Goal: Information Seeking & Learning: Learn about a topic

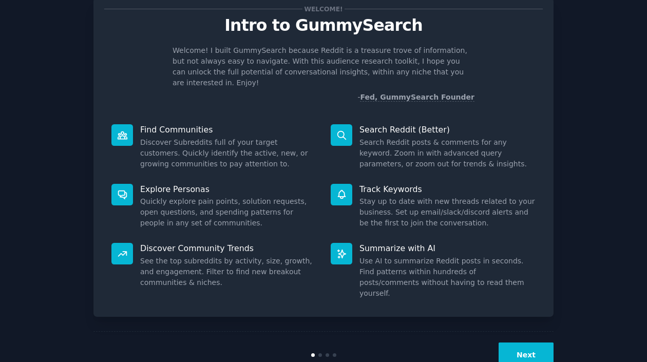
scroll to position [50, 0]
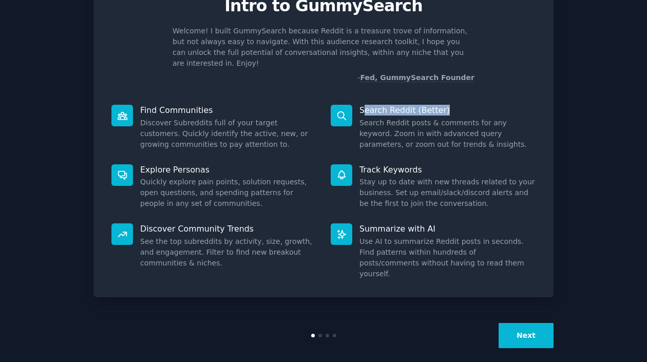
drag, startPoint x: 360, startPoint y: 116, endPoint x: 448, endPoint y: 114, distance: 87.8
click at [448, 114] on div "Search Reddit (Better) Search Reddit posts & comments for any keyword. Zoom in …" at bounding box center [432, 128] width 219 height 60
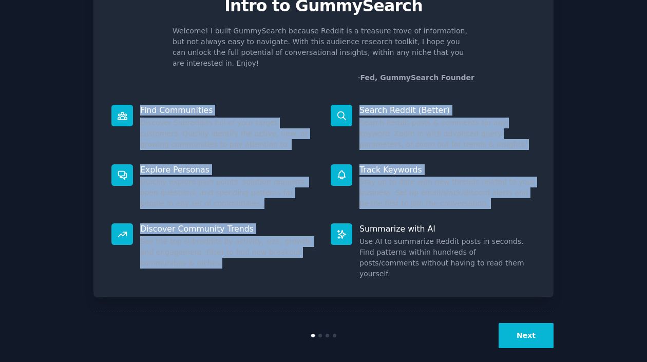
drag, startPoint x: 147, startPoint y: 108, endPoint x: 304, endPoint y: 265, distance: 221.8
click at [304, 265] on div "Find Communities Discover Subreddits full of your target customers. Quickly ide…" at bounding box center [323, 192] width 438 height 189
click at [321, 268] on div "Discover Community Trends See the top subreddits by activity, size, growth, and…" at bounding box center [213, 251] width 219 height 70
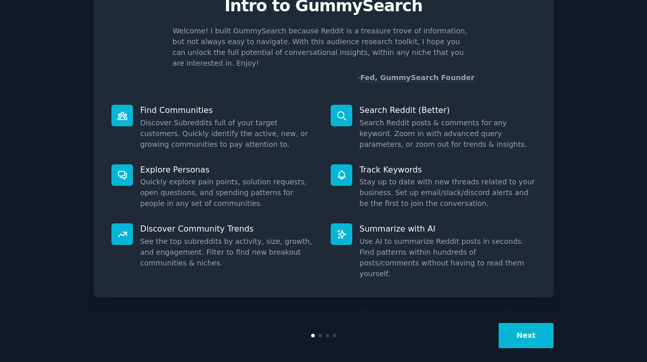
click at [531, 323] on button "Next" at bounding box center [525, 335] width 55 height 25
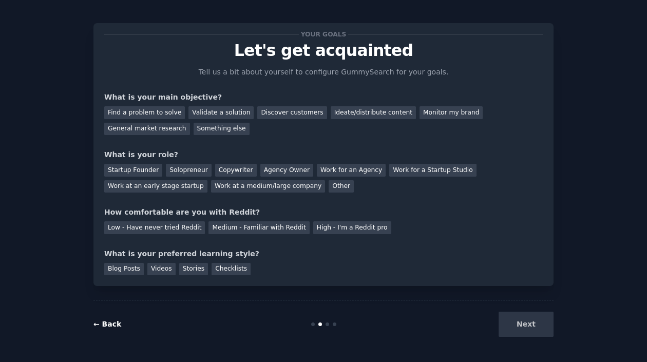
click at [105, 320] on link "← Back" at bounding box center [107, 324] width 28 height 8
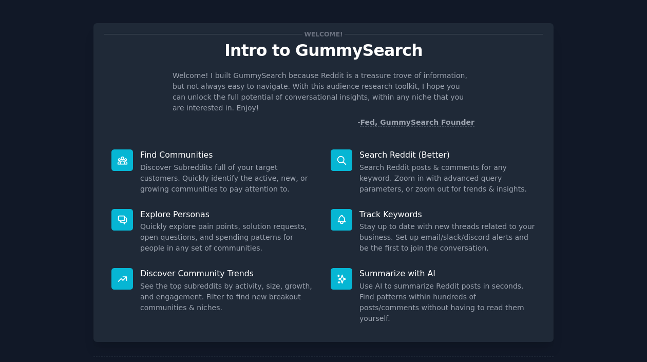
click at [170, 163] on dd "Discover Subreddits full of your target customers. Quickly identify the active,…" at bounding box center [228, 178] width 176 height 32
click at [175, 155] on p "Find Communities" at bounding box center [228, 154] width 176 height 11
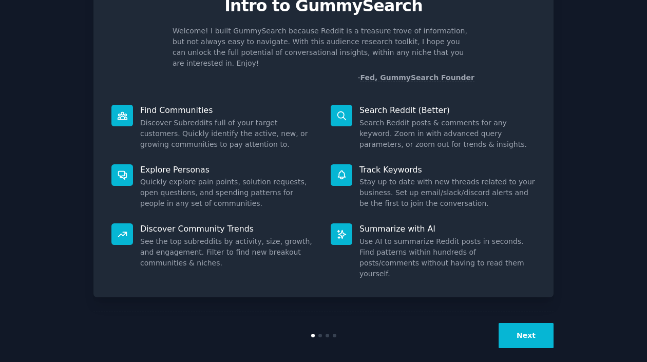
click at [529, 323] on button "Next" at bounding box center [525, 335] width 55 height 25
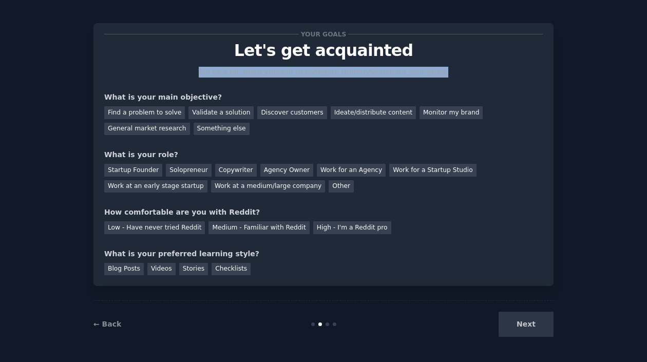
drag, startPoint x: 197, startPoint y: 71, endPoint x: 451, endPoint y: 75, distance: 254.1
click at [451, 75] on p "Tell us a bit about yourself to configure GummySearch for your goals." at bounding box center [323, 72] width 259 height 11
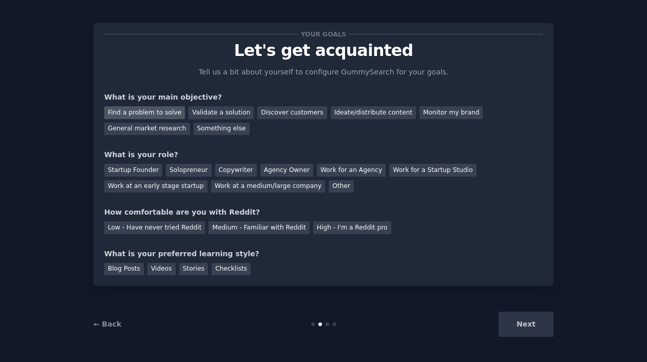
click at [140, 109] on div "Find a problem to solve" at bounding box center [144, 112] width 81 height 13
click at [238, 114] on div "Validate a solution" at bounding box center [220, 112] width 65 height 13
click at [163, 117] on div "Find a problem to solve" at bounding box center [144, 112] width 81 height 13
click at [285, 114] on div "Discover customers" at bounding box center [291, 112] width 69 height 13
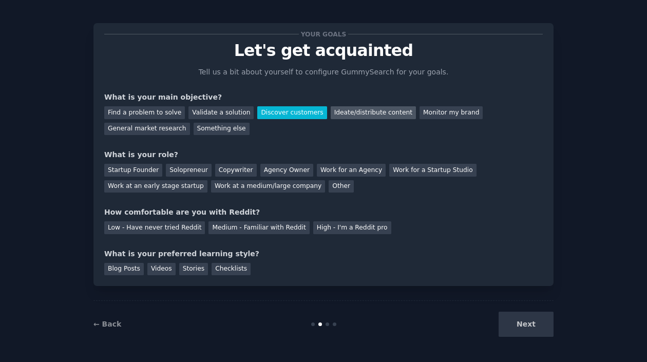
click at [359, 115] on div "Ideate/distribute content" at bounding box center [373, 112] width 85 height 13
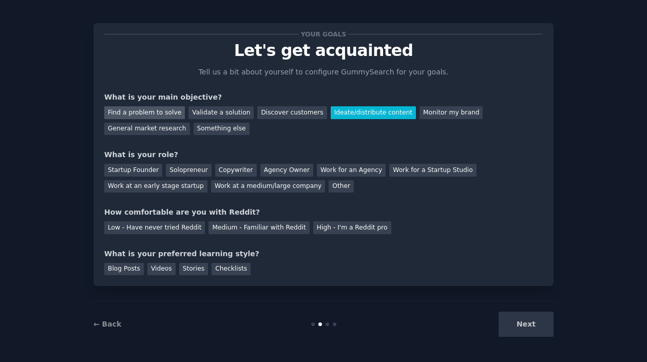
click at [156, 109] on div "Find a problem to solve" at bounding box center [144, 112] width 81 height 13
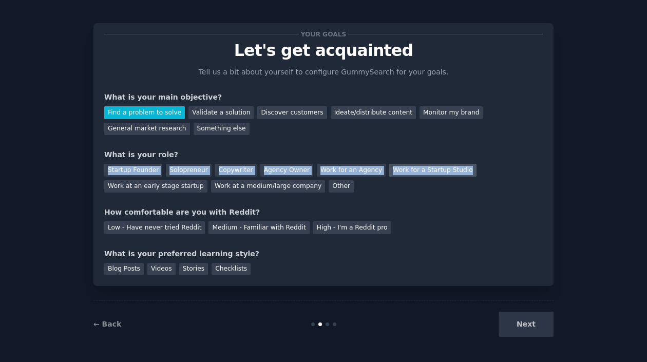
drag, startPoint x: 100, startPoint y: 172, endPoint x: 463, endPoint y: 168, distance: 363.0
click at [463, 168] on div "Your goals Let's get acquainted Tell us a bit about yourself to configure Gummy…" at bounding box center [323, 154] width 460 height 263
click at [95, 173] on div "Your goals Let's get acquainted Tell us a bit about yourself to configure Gummy…" at bounding box center [323, 154] width 460 height 263
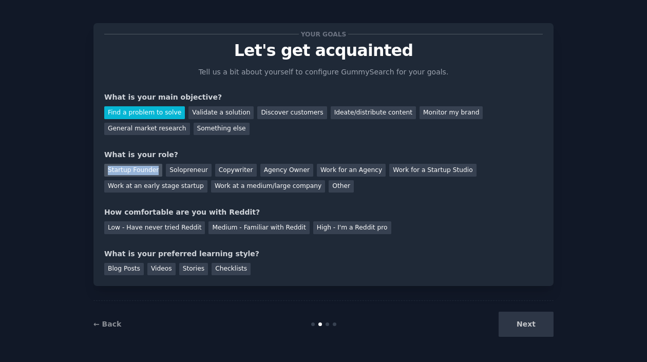
drag, startPoint x: 105, startPoint y: 169, endPoint x: 156, endPoint y: 169, distance: 50.3
click at [156, 169] on div "Startup Founder" at bounding box center [133, 170] width 58 height 13
drag, startPoint x: 127, startPoint y: 170, endPoint x: 511, endPoint y: 60, distance: 399.0
click at [511, 60] on div "Your goals Let's get acquainted Tell us a bit about yourself to configure Gummy…" at bounding box center [323, 154] width 438 height 241
click at [65, 198] on div "Your goals Let's get acquainted Tell us a bit about yourself to configure Gummy…" at bounding box center [323, 178] width 618 height 339
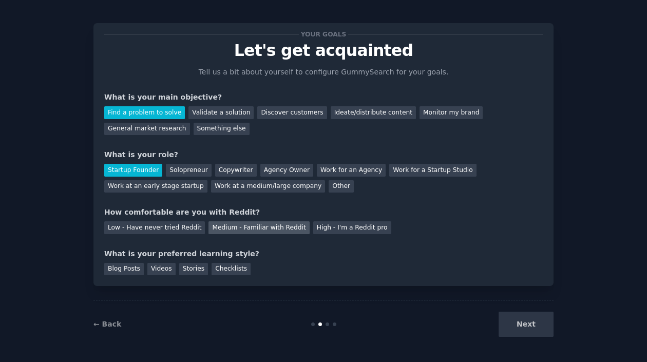
click at [253, 230] on div "Medium - Familiar with Reddit" at bounding box center [258, 227] width 101 height 13
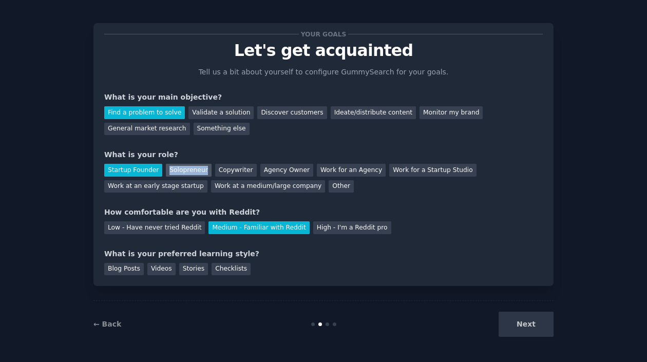
drag, startPoint x: 167, startPoint y: 175, endPoint x: 204, endPoint y: 173, distance: 37.5
click at [204, 173] on div "Solopreneur" at bounding box center [188, 170] width 45 height 13
copy div "Solopreneur"
drag, startPoint x: 106, startPoint y: 171, endPoint x: 156, endPoint y: 169, distance: 50.4
click at [156, 169] on div "Startup Founder" at bounding box center [133, 170] width 58 height 13
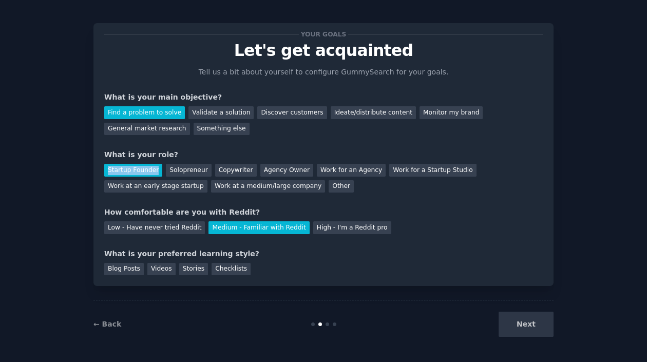
copy div "Startup Founder"
click at [81, 177] on div "Your goals Let's get acquainted Tell us a bit about yourself to configure Gummy…" at bounding box center [323, 178] width 618 height 339
click at [119, 166] on div "Startup Founder" at bounding box center [133, 170] width 58 height 13
click at [126, 274] on div "Blog Posts" at bounding box center [124, 269] width 40 height 13
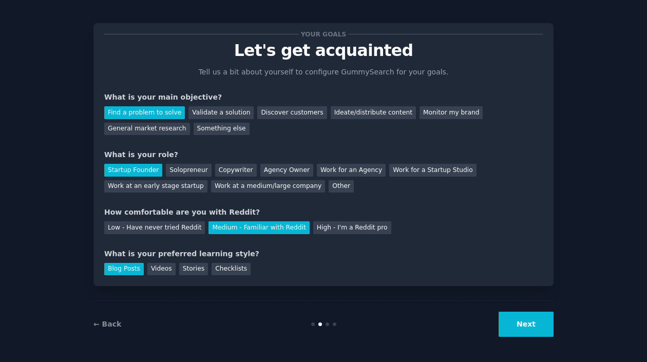
click at [522, 326] on button "Next" at bounding box center [525, 324] width 55 height 25
click at [523, 323] on button "Next" at bounding box center [525, 324] width 55 height 25
click at [311, 324] on div at bounding box center [313, 324] width 4 height 4
click at [537, 323] on button "Next" at bounding box center [525, 324] width 55 height 25
click at [322, 322] on div "← Back Next" at bounding box center [323, 323] width 460 height 47
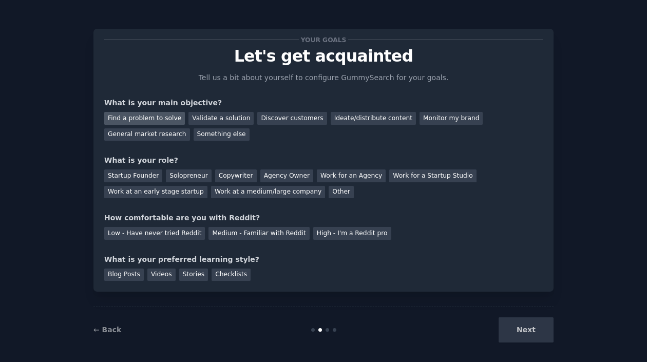
click at [134, 117] on div "Find a problem to solve" at bounding box center [144, 118] width 81 height 13
click at [134, 176] on div "Startup Founder" at bounding box center [133, 175] width 58 height 13
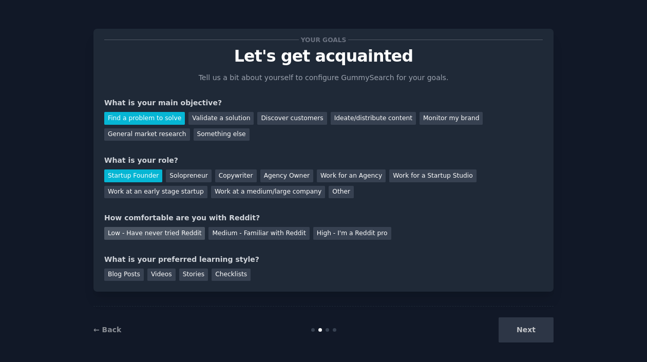
click at [147, 231] on div "Low - Have never tried Reddit" at bounding box center [154, 233] width 101 height 13
click at [121, 275] on div "Blog Posts" at bounding box center [124, 274] width 40 height 13
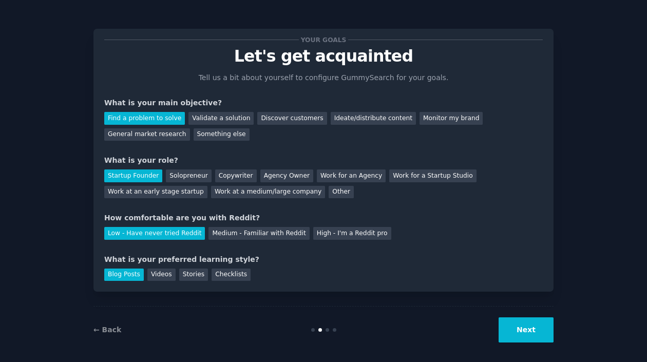
click at [528, 333] on button "Next" at bounding box center [525, 329] width 55 height 25
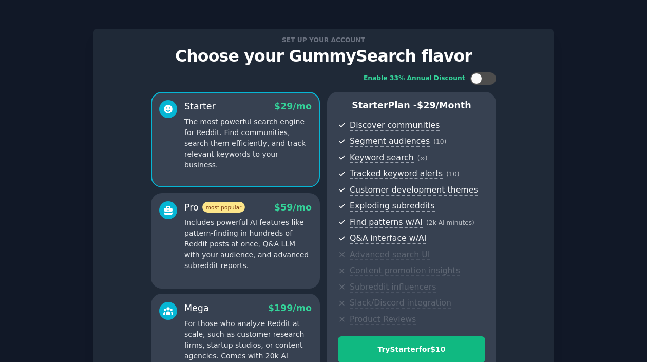
scroll to position [103, 0]
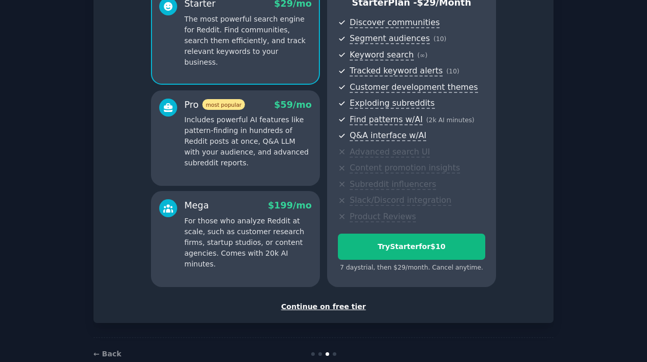
click at [314, 307] on div "Continue on free tier" at bounding box center [323, 306] width 438 height 11
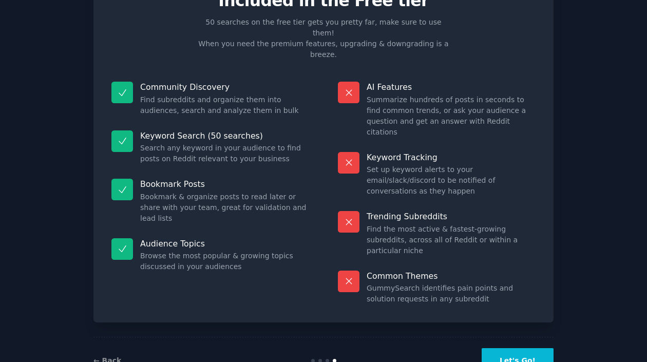
scroll to position [70, 0]
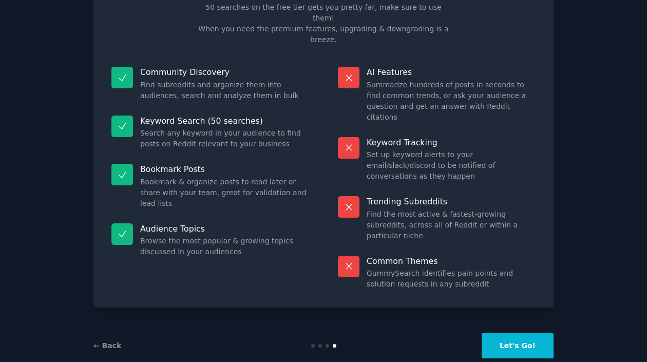
click at [524, 333] on button "Let's Go!" at bounding box center [518, 345] width 72 height 25
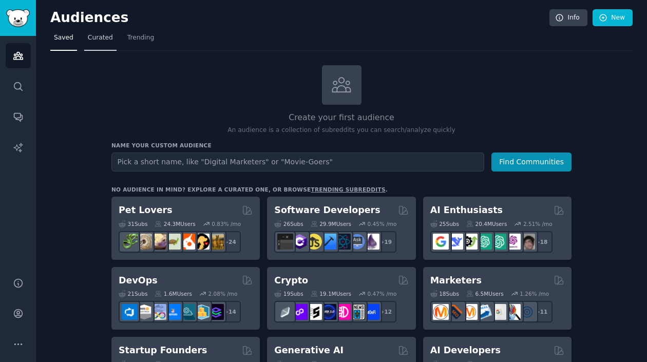
click at [103, 47] on link "Curated" at bounding box center [100, 40] width 32 height 21
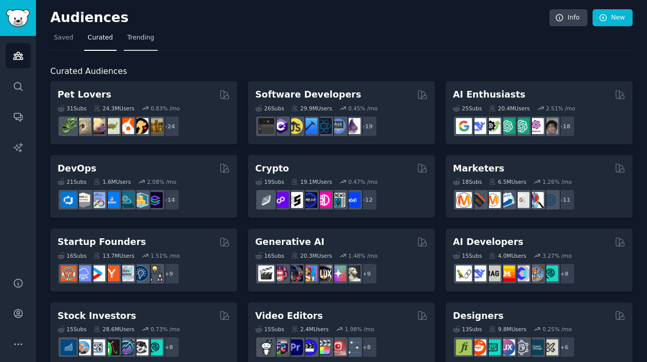
click at [132, 42] on span "Trending" at bounding box center [140, 37] width 27 height 9
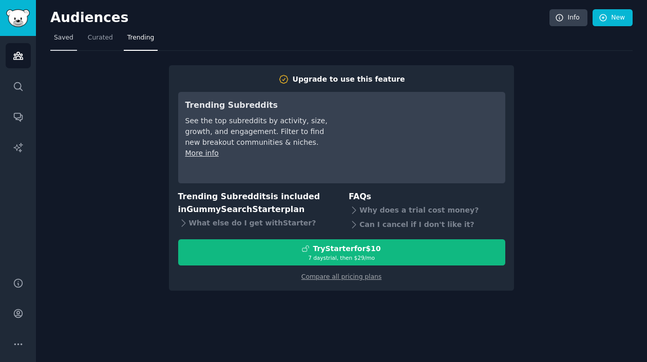
click at [54, 40] on span "Saved" at bounding box center [64, 37] width 20 height 9
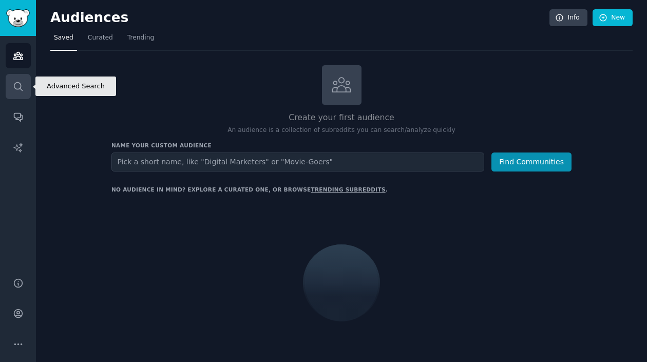
click at [21, 82] on icon "Sidebar" at bounding box center [18, 86] width 11 height 11
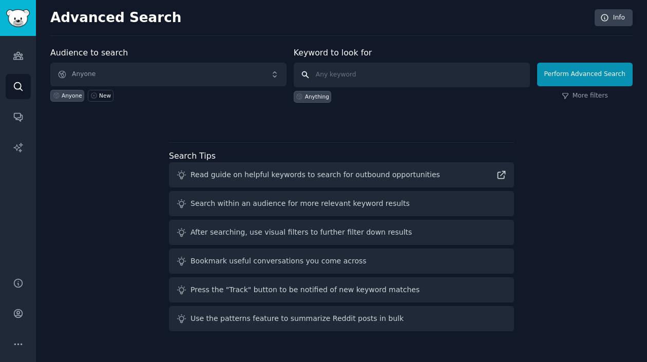
click at [391, 75] on input "text" at bounding box center [412, 75] width 236 height 25
click at [16, 58] on icon "Sidebar" at bounding box center [18, 55] width 11 height 11
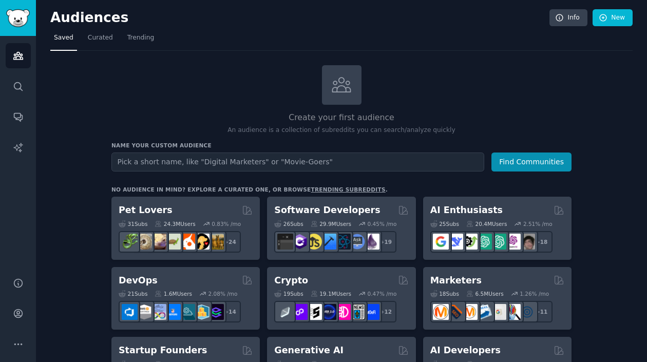
click at [144, 161] on input "text" at bounding box center [297, 161] width 373 height 19
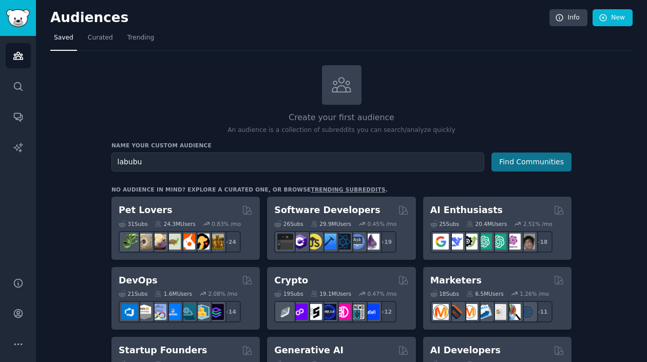
type input "labubu"
click at [521, 158] on button "Find Communities" at bounding box center [531, 161] width 80 height 19
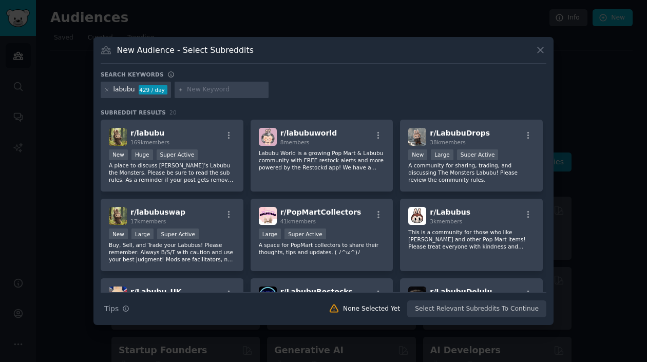
click at [537, 50] on icon at bounding box center [540, 50] width 11 height 11
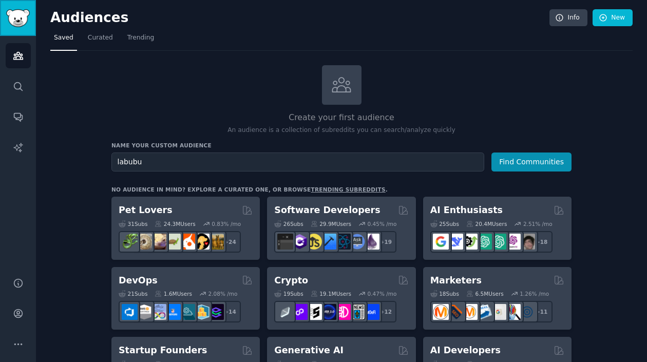
click at [16, 17] on img "Sidebar" at bounding box center [18, 18] width 24 height 18
click at [10, 88] on link "Search" at bounding box center [18, 86] width 25 height 25
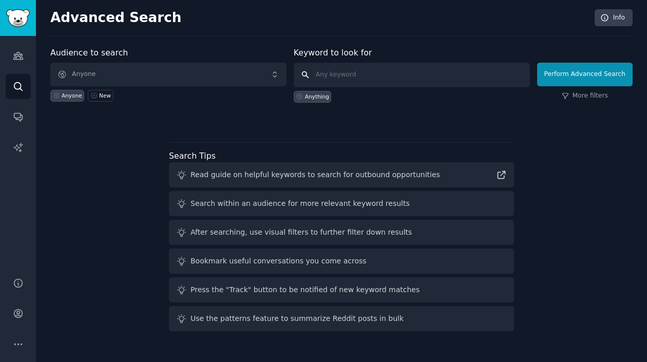
click at [365, 78] on input "text" at bounding box center [412, 75] width 236 height 25
type input "labubu"
click button "Perform Advanced Search" at bounding box center [584, 75] width 95 height 24
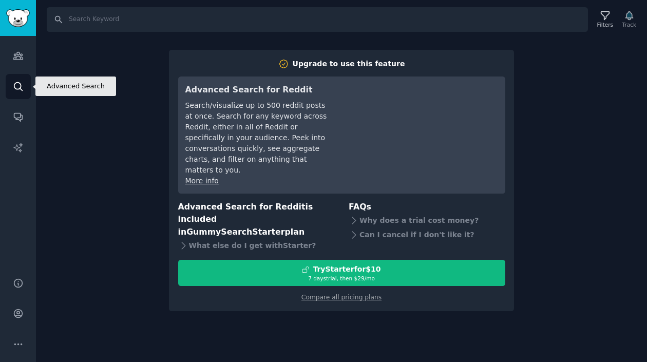
click at [16, 79] on link "Search" at bounding box center [18, 86] width 25 height 25
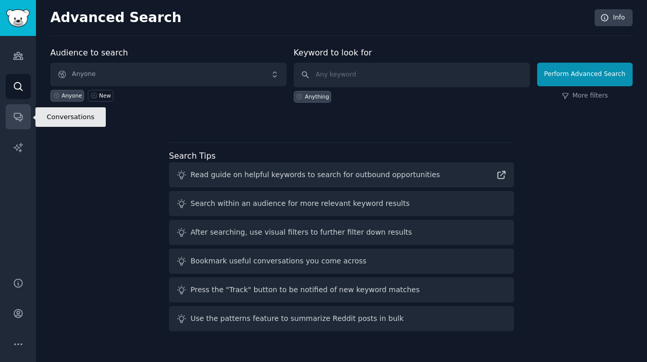
click at [20, 119] on icon "Sidebar" at bounding box center [18, 116] width 11 height 11
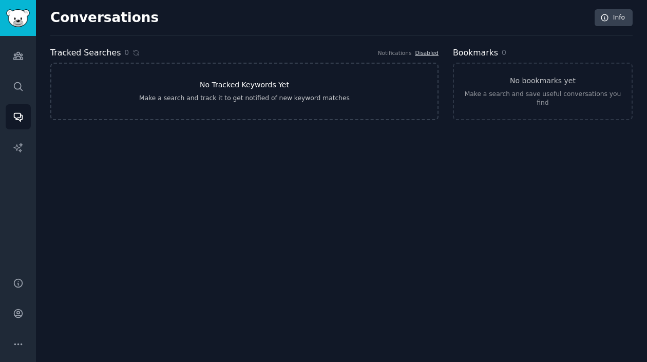
click at [244, 80] on h3 "No Tracked Keywords Yet" at bounding box center [244, 85] width 89 height 11
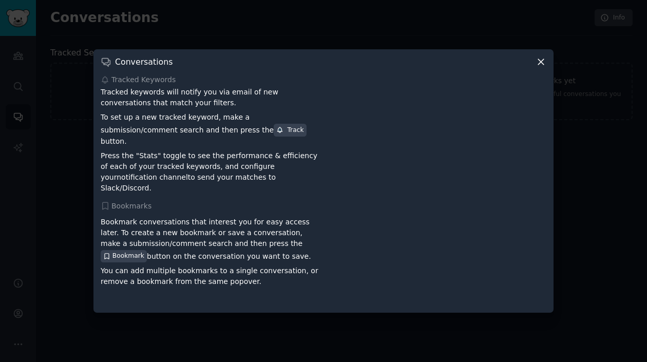
click at [544, 66] on icon at bounding box center [540, 61] width 11 height 11
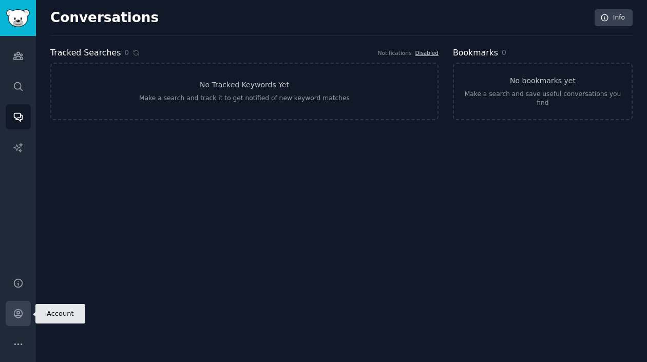
click at [22, 314] on icon "Sidebar" at bounding box center [18, 314] width 8 height 8
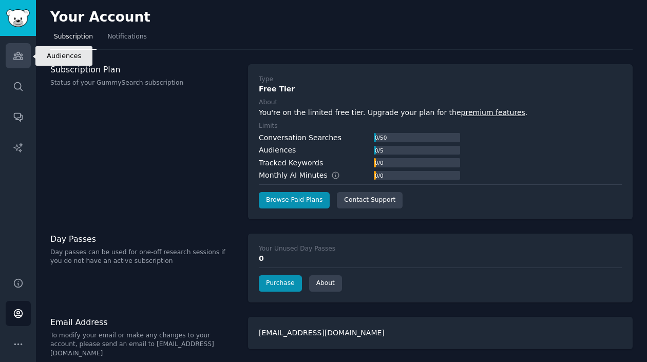
click at [15, 61] on icon "Sidebar" at bounding box center [18, 55] width 11 height 11
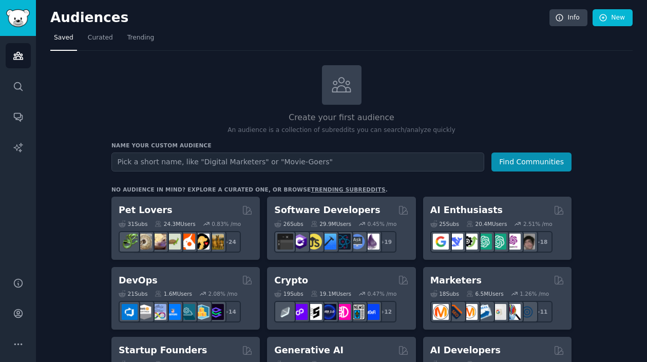
click at [146, 165] on input "text" at bounding box center [297, 161] width 373 height 19
click at [92, 39] on span "Curated" at bounding box center [100, 37] width 25 height 9
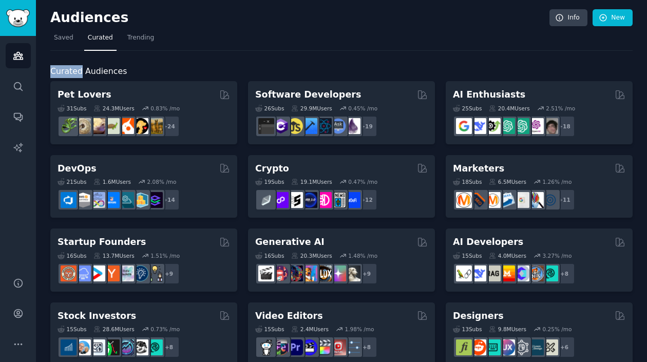
drag, startPoint x: 49, startPoint y: 69, endPoint x: 81, endPoint y: 65, distance: 32.6
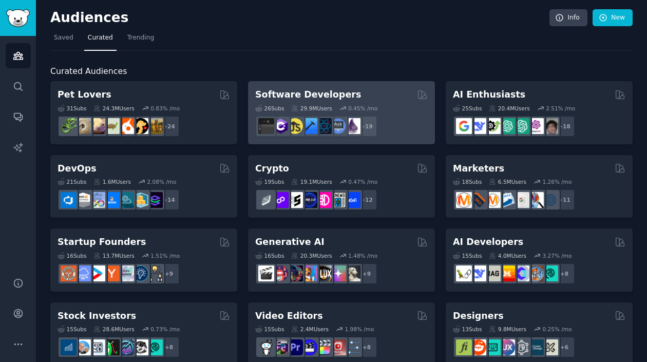
click at [356, 106] on div "0.45 % /mo" at bounding box center [362, 108] width 29 height 7
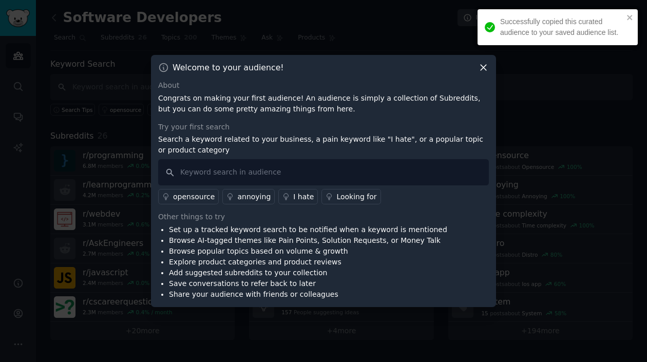
click at [482, 68] on icon at bounding box center [483, 68] width 6 height 6
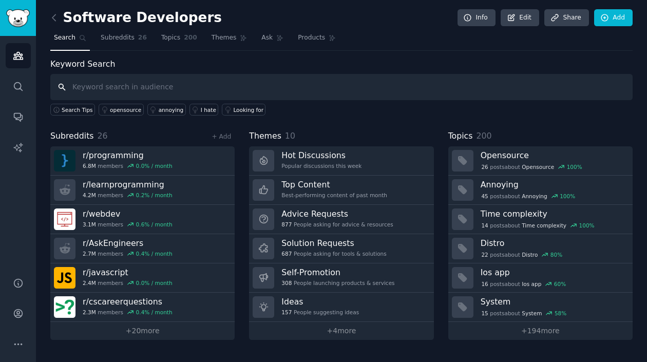
click at [145, 85] on input "text" at bounding box center [341, 87] width 582 height 26
type input "labubu"
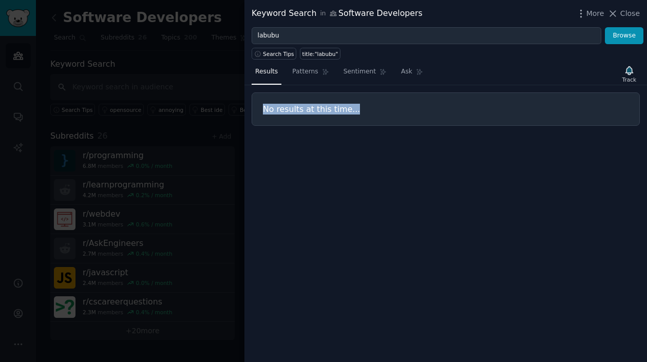
drag, startPoint x: 259, startPoint y: 110, endPoint x: 434, endPoint y: 108, distance: 175.1
click at [416, 110] on div "No results at this time..." at bounding box center [446, 108] width 388 height 33
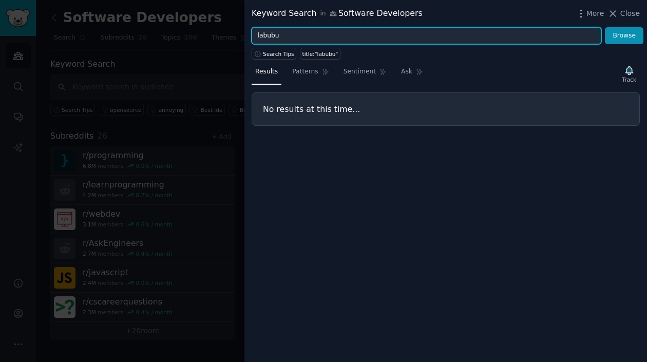
drag, startPoint x: 291, startPoint y: 34, endPoint x: 251, endPoint y: 34, distance: 40.6
click at [251, 34] on div "labubu Browse" at bounding box center [445, 35] width 402 height 17
type input "outfit"
click at [605, 27] on button "Browse" at bounding box center [624, 35] width 39 height 17
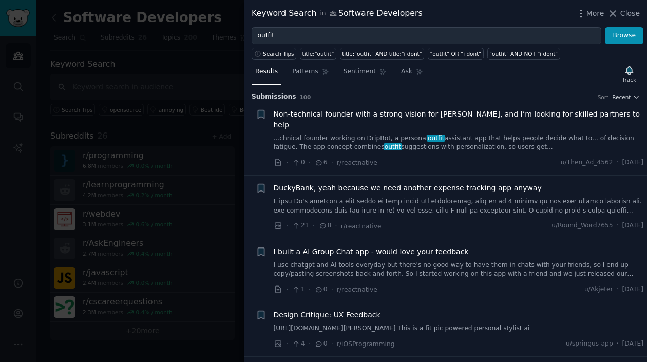
click at [600, 96] on div "Sort" at bounding box center [603, 96] width 11 height 7
click at [627, 97] on span "Recent" at bounding box center [621, 96] width 18 height 7
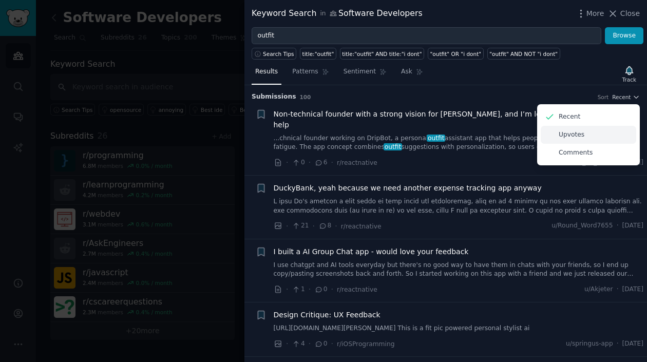
click at [582, 130] on div "Upvotes" at bounding box center [588, 135] width 95 height 18
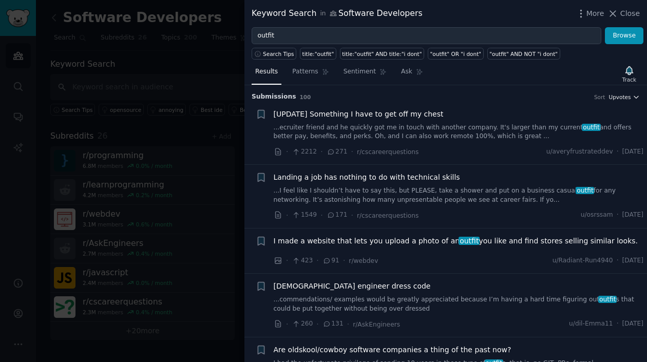
click at [634, 97] on icon "button" at bounding box center [636, 97] width 4 height 2
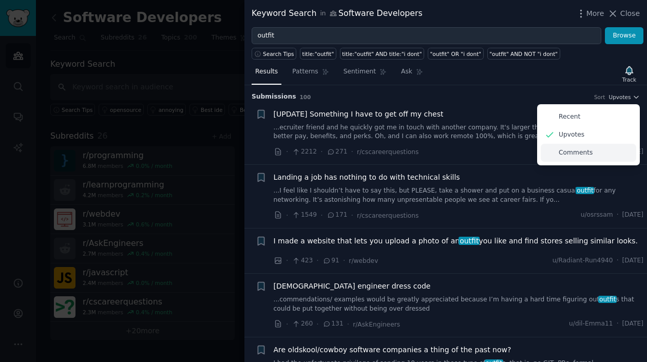
click at [572, 153] on p "Comments" at bounding box center [576, 152] width 34 height 9
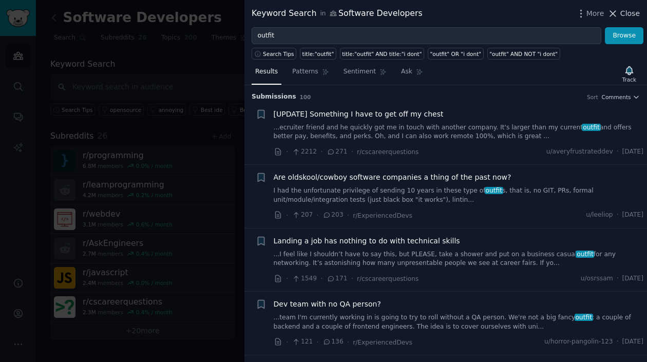
click at [635, 12] on span "Close" at bounding box center [630, 13] width 20 height 11
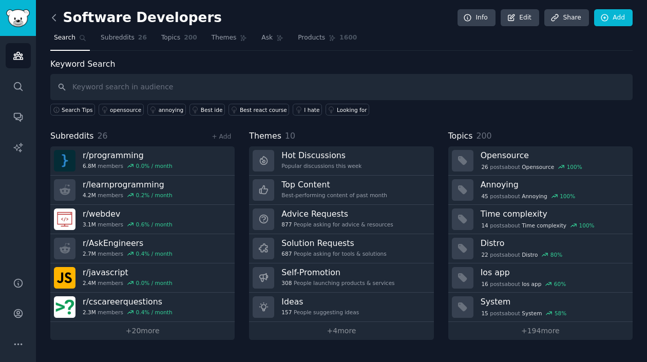
click at [51, 14] on icon at bounding box center [54, 17] width 11 height 11
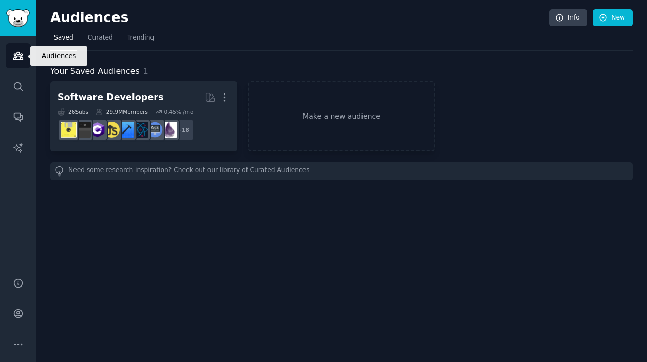
click at [21, 57] on icon "Sidebar" at bounding box center [17, 55] width 9 height 7
click at [107, 39] on span "Curated" at bounding box center [100, 37] width 25 height 9
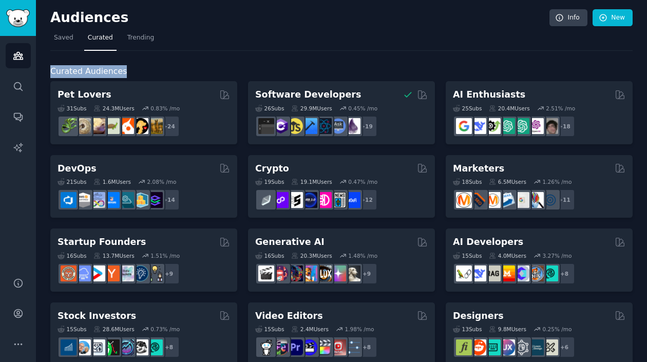
drag, startPoint x: 47, startPoint y: 73, endPoint x: 128, endPoint y: 71, distance: 81.1
copy span "Curated Audiences"
click at [61, 45] on link "Saved" at bounding box center [63, 40] width 27 height 21
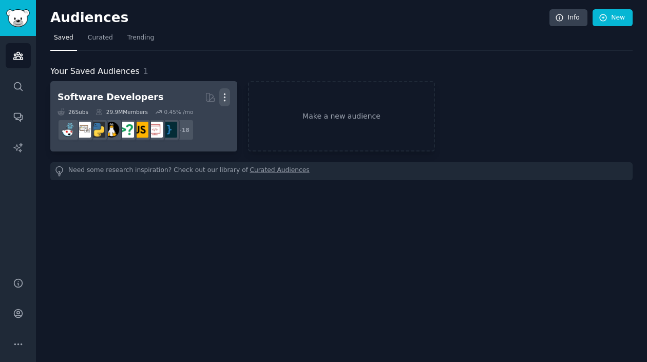
click at [227, 97] on icon "button" at bounding box center [224, 97] width 11 height 11
click at [197, 122] on p "Delete" at bounding box center [197, 118] width 24 height 11
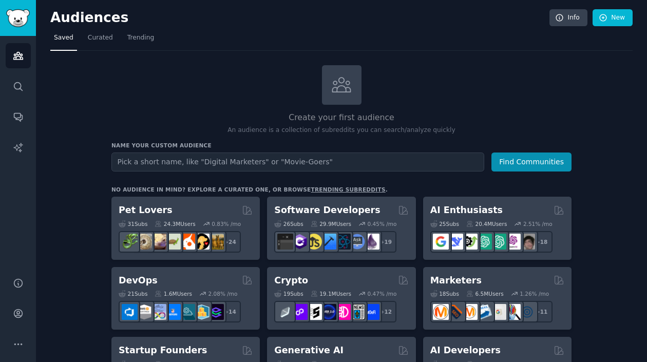
click at [218, 100] on div "Create your first audience An audience is a collection of subreddits you can se…" at bounding box center [341, 100] width 460 height 70
click at [607, 20] on link "New" at bounding box center [612, 17] width 40 height 17
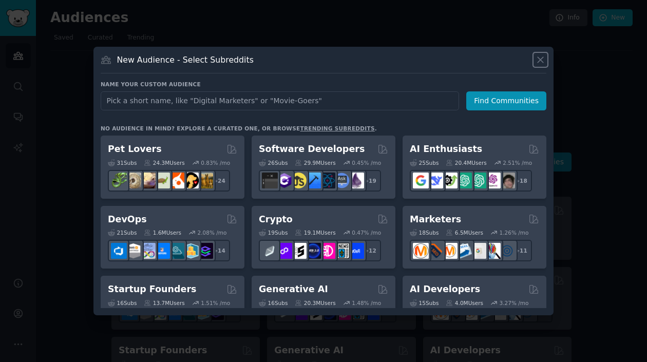
click at [542, 61] on icon at bounding box center [540, 59] width 11 height 11
